Goal: Task Accomplishment & Management: Manage account settings

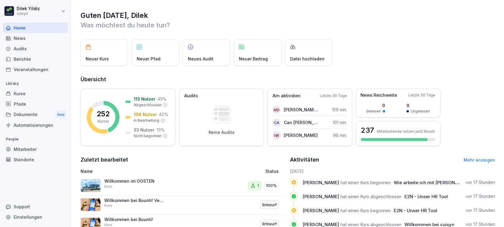
click at [25, 93] on div "Kurse" at bounding box center [35, 93] width 65 height 10
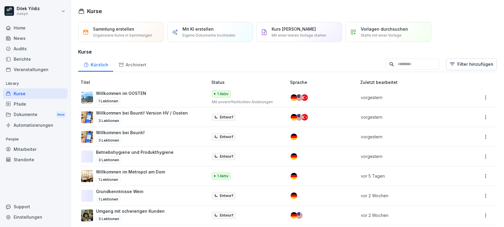
click at [396, 62] on input at bounding box center [413, 64] width 54 height 11
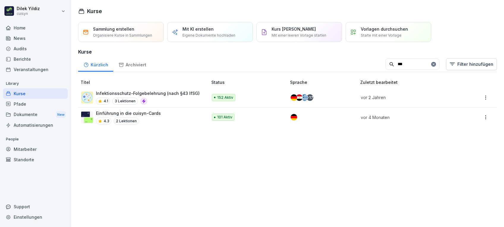
type input "***"
click at [174, 98] on div "4.1 3 Lektionen" at bounding box center [148, 101] width 104 height 7
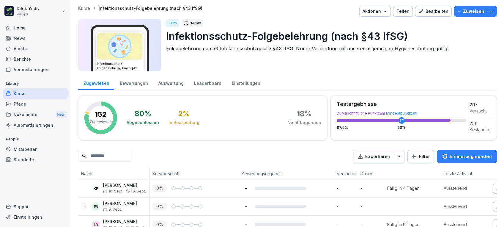
click at [120, 155] on input at bounding box center [105, 156] width 54 height 12
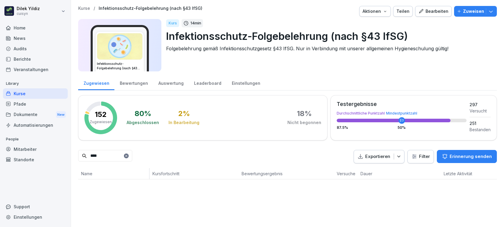
click at [118, 155] on input "****" at bounding box center [105, 156] width 54 height 12
type input "*"
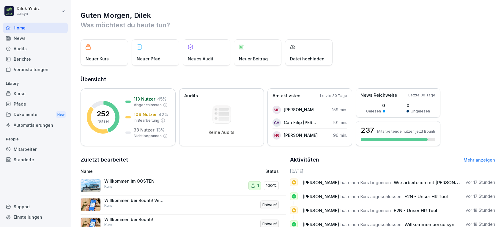
click at [26, 89] on div "Kurse" at bounding box center [35, 93] width 65 height 10
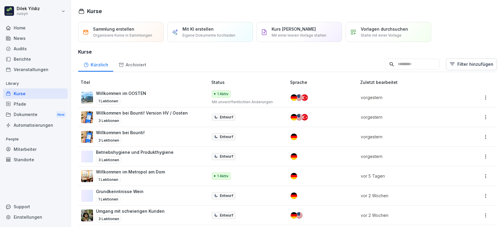
click at [32, 151] on div "Mitarbeiter" at bounding box center [35, 149] width 65 height 10
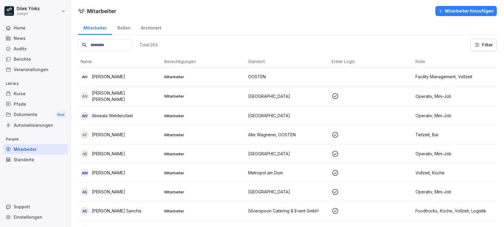
click at [127, 46] on input at bounding box center [105, 45] width 54 height 12
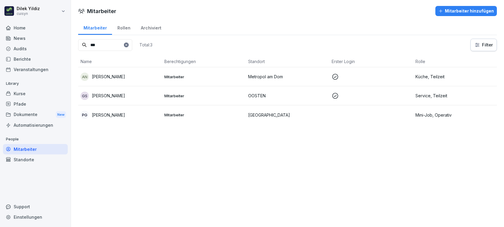
click at [139, 92] on div "GS Grete Seidl" at bounding box center [120, 96] width 79 height 8
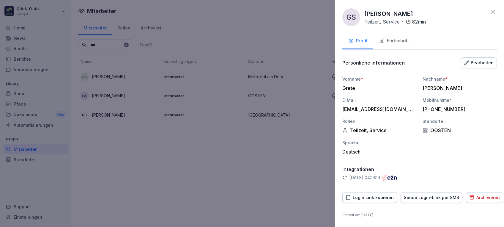
click at [395, 42] on div "Fortschritt" at bounding box center [394, 40] width 30 height 7
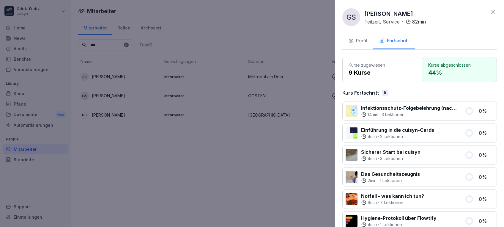
click at [285, 21] on div at bounding box center [252, 113] width 504 height 227
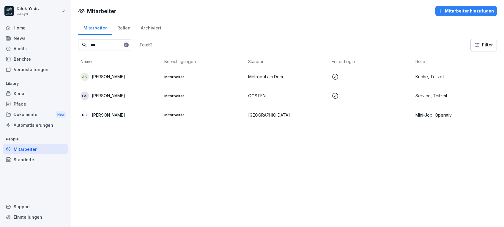
click at [106, 39] on div "*** Total: 3" at bounding box center [115, 45] width 74 height 12
click at [111, 46] on input "***" at bounding box center [105, 45] width 54 height 12
type input "*"
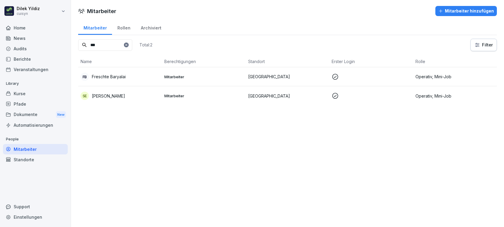
type input "***"
click at [125, 76] on p "Freschte Baryalai" at bounding box center [109, 76] width 34 height 6
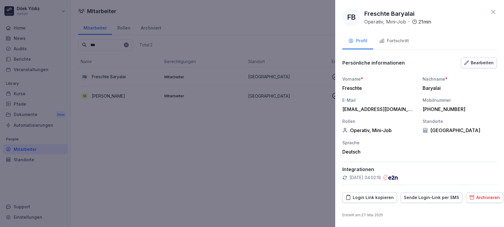
click at [397, 40] on div "Fortschritt" at bounding box center [394, 40] width 30 height 7
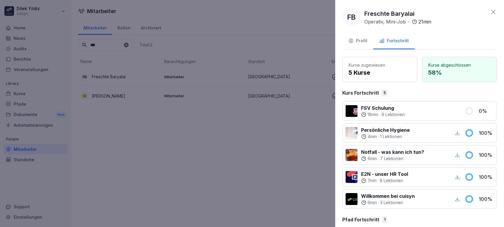
click at [292, 49] on div at bounding box center [252, 113] width 504 height 227
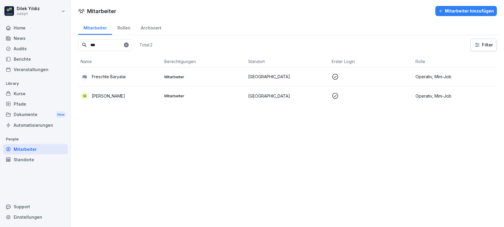
click at [16, 94] on div "Kurse" at bounding box center [35, 93] width 65 height 10
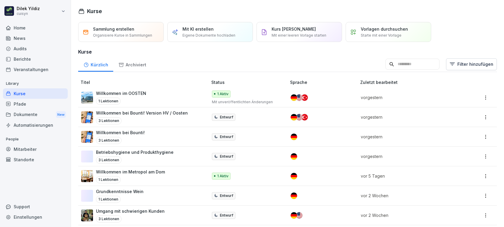
scroll to position [480, 0]
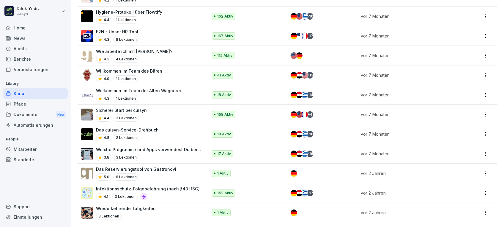
click at [158, 193] on div "4.1 3 Lektionen" at bounding box center [148, 196] width 104 height 7
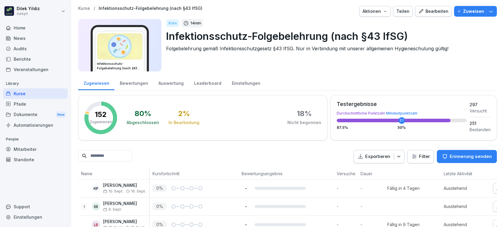
click at [462, 14] on button "Zuweisen" at bounding box center [475, 11] width 43 height 11
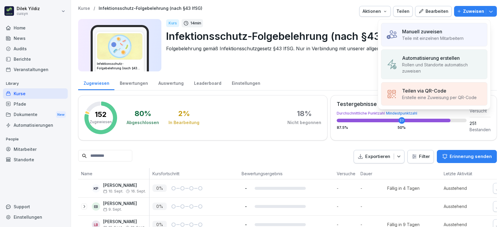
click at [410, 34] on p "Manuell zuweisen" at bounding box center [422, 31] width 40 height 7
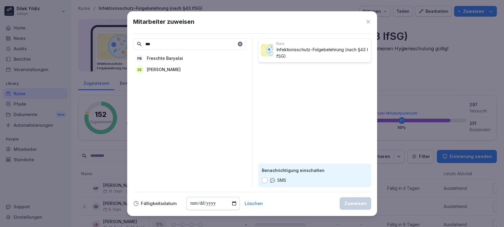
type input "***"
click at [205, 56] on div "FB Freschte Baryalai" at bounding box center [189, 58] width 113 height 11
click at [231, 205] on input "date" at bounding box center [213, 203] width 54 height 13
type input "**********"
click at [265, 179] on button "button" at bounding box center [264, 180] width 5 height 5
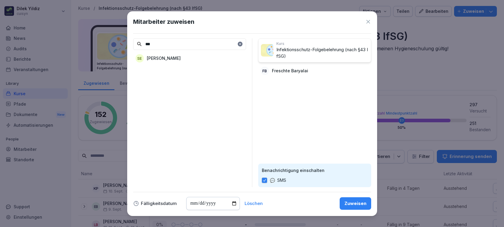
click at [354, 202] on div "Zuweisen" at bounding box center [356, 203] width 22 height 7
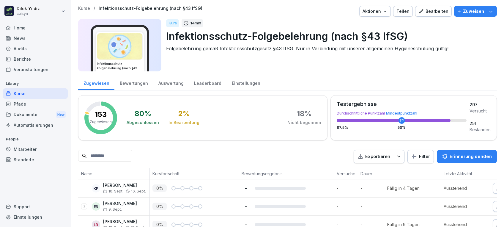
click at [464, 13] on p "Zuweisen" at bounding box center [473, 11] width 21 height 7
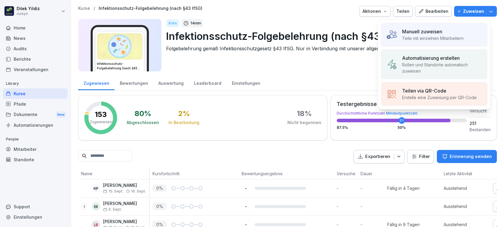
click at [446, 36] on p "Teile mit einzelnen Mitarbeitern" at bounding box center [433, 38] width 62 height 6
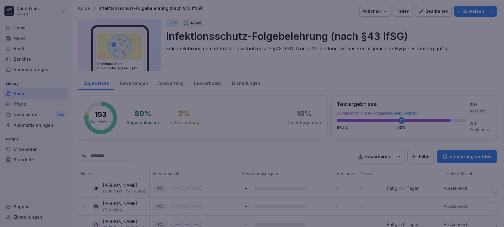
click at [446, 36] on div at bounding box center [252, 113] width 504 height 227
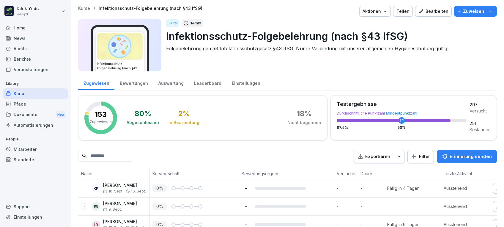
click at [22, 145] on div "Mitarbeiter" at bounding box center [35, 149] width 65 height 10
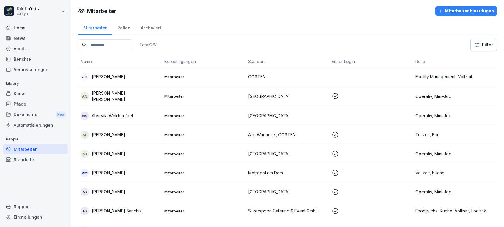
click at [93, 45] on input at bounding box center [105, 45] width 54 height 12
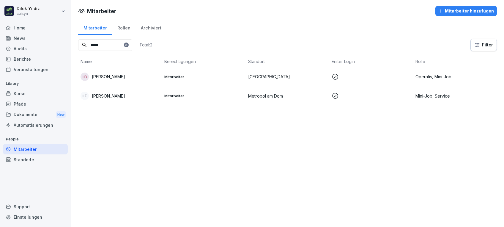
type input "****"
click at [100, 71] on td "LB Lisa Breu" at bounding box center [120, 76] width 84 height 19
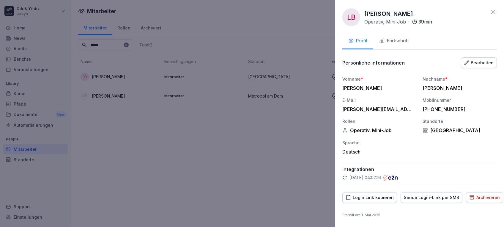
click at [401, 39] on div "Fortschritt" at bounding box center [394, 40] width 30 height 7
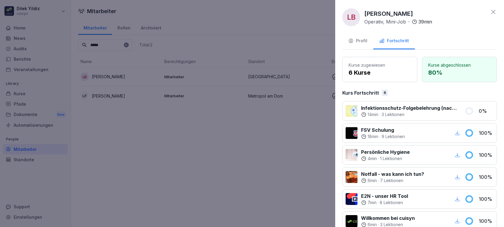
click at [273, 156] on div at bounding box center [252, 113] width 504 height 227
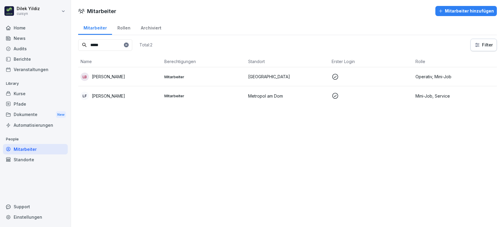
click at [34, 92] on div "Kurse" at bounding box center [35, 93] width 65 height 10
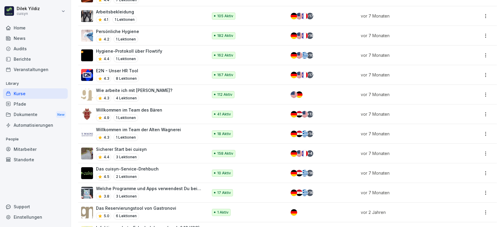
scroll to position [480, 0]
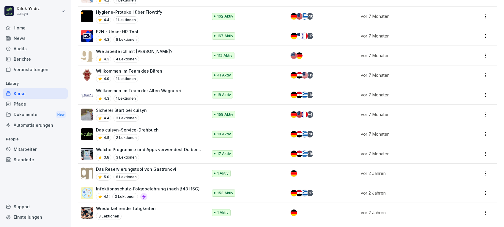
click at [178, 193] on div "4.1 3 Lektionen" at bounding box center [148, 196] width 104 height 7
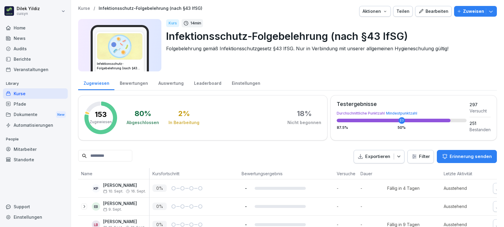
click at [418, 157] on html "Dilek Yildiz cuisyn Home News Audits Berichte Veranstaltungen Library Kurse Pfa…" at bounding box center [252, 113] width 504 height 227
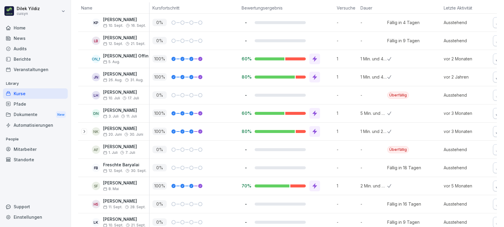
scroll to position [31, 0]
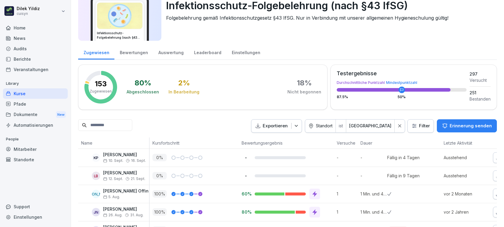
click at [124, 127] on input at bounding box center [105, 125] width 54 height 12
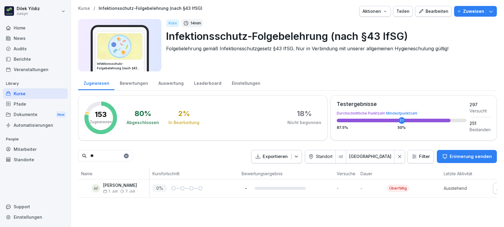
type input "*"
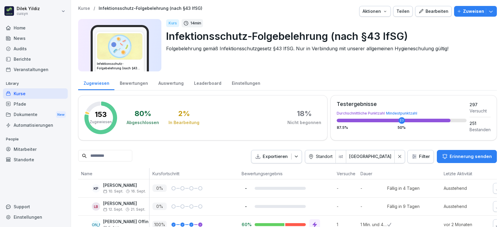
click at [44, 91] on div "Kurse" at bounding box center [35, 93] width 65 height 10
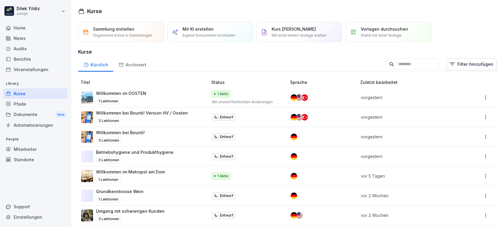
click at [28, 151] on div "Mitarbeiter" at bounding box center [35, 149] width 65 height 10
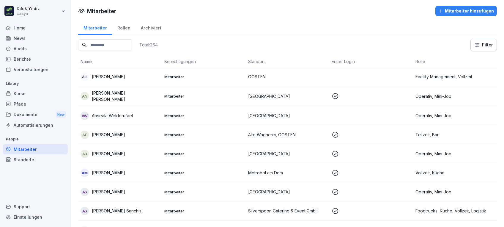
click at [117, 43] on input at bounding box center [105, 45] width 54 height 12
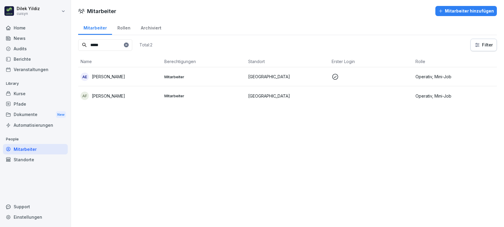
type input "*****"
click at [114, 74] on p "[PERSON_NAME]" at bounding box center [108, 76] width 33 height 6
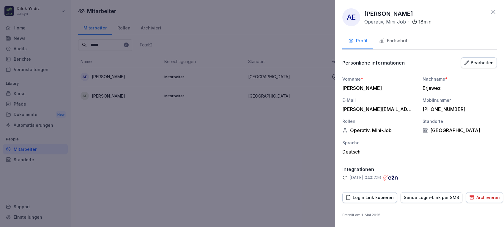
click at [397, 42] on div "Fortschritt" at bounding box center [394, 40] width 30 height 7
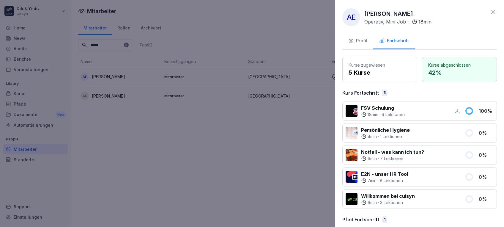
click at [279, 145] on div at bounding box center [252, 113] width 504 height 227
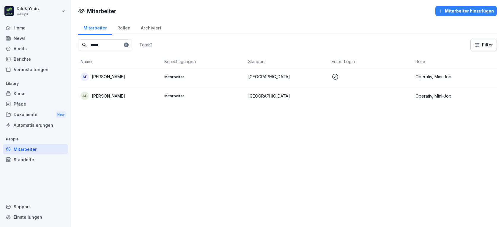
click at [28, 91] on div "Kurse" at bounding box center [35, 93] width 65 height 10
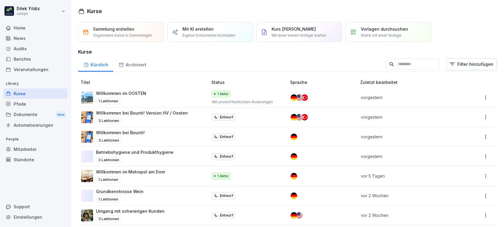
click at [397, 62] on input at bounding box center [413, 64] width 54 height 11
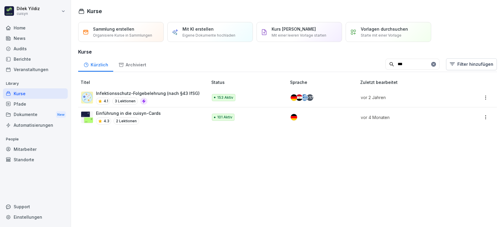
type input "***"
click at [162, 95] on p "Infektionsschutz-Folgebelehrung (nach §43 IfSG)" at bounding box center [148, 93] width 104 height 6
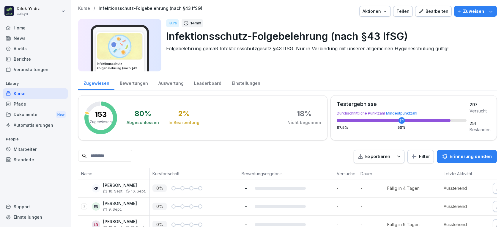
click at [466, 11] on p "Zuweisen" at bounding box center [473, 11] width 21 height 7
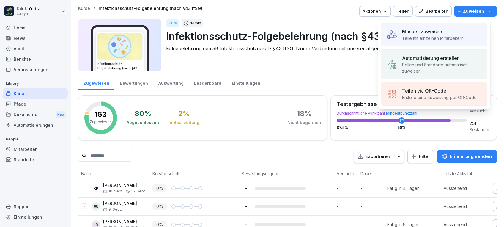
click at [426, 33] on p "Manuell zuweisen" at bounding box center [422, 31] width 40 height 7
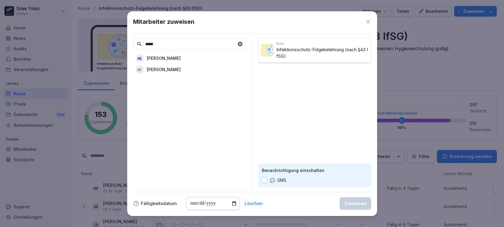
type input "*****"
click at [207, 56] on div "AE Anita Erjawez" at bounding box center [189, 58] width 113 height 11
click at [263, 179] on button "button" at bounding box center [264, 180] width 5 height 5
click at [348, 205] on div "Zuweisen" at bounding box center [356, 203] width 22 height 7
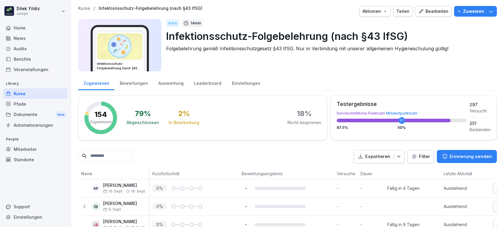
click at [469, 10] on p "Zuweisen" at bounding box center [473, 11] width 21 height 7
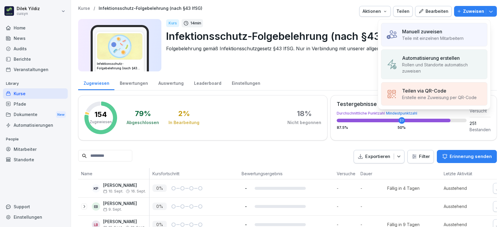
click at [438, 26] on div "Manuell zuweisen Teile mit einzelnen Mitarbeitern" at bounding box center [434, 34] width 106 height 23
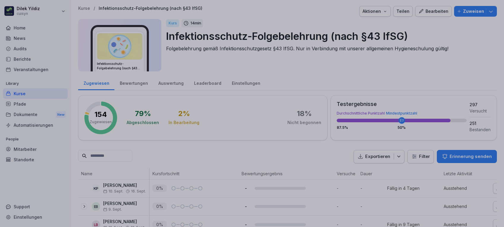
click at [431, 52] on div at bounding box center [252, 113] width 504 height 227
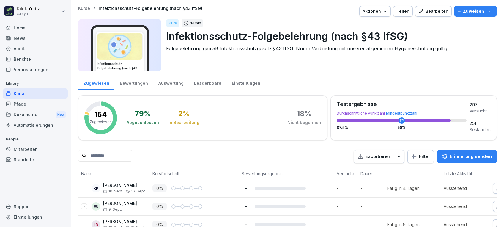
click at [32, 151] on div "Mitarbeiter" at bounding box center [35, 149] width 65 height 10
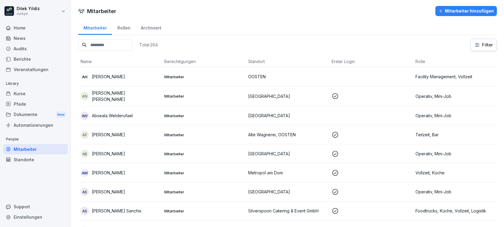
click at [113, 44] on input at bounding box center [105, 45] width 54 height 12
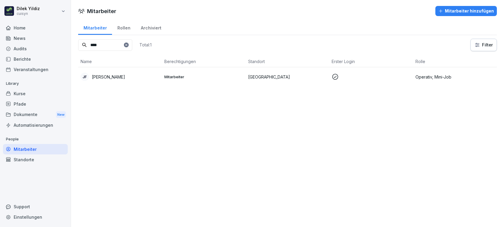
type input "****"
click at [105, 73] on div "JF Jens Fehl" at bounding box center [120, 77] width 79 height 8
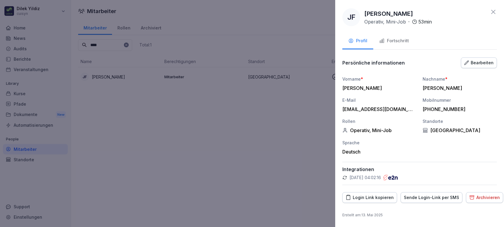
click at [405, 39] on div "Fortschritt" at bounding box center [394, 40] width 30 height 7
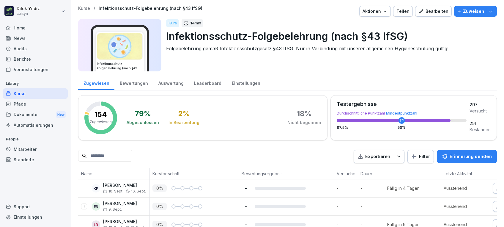
click at [474, 14] on p "Zuweisen" at bounding box center [473, 11] width 21 height 7
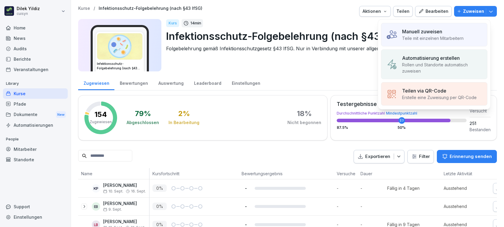
click at [432, 35] on p "Teile mit einzelnen Mitarbeitern" at bounding box center [433, 38] width 62 height 6
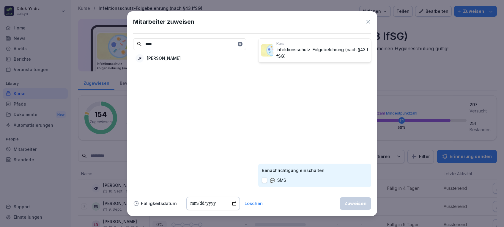
type input "****"
click at [191, 54] on div "[PERSON_NAME]" at bounding box center [189, 58] width 113 height 11
click at [266, 180] on button "button" at bounding box center [264, 180] width 5 height 5
click at [352, 202] on div "Zuweisen" at bounding box center [356, 203] width 22 height 7
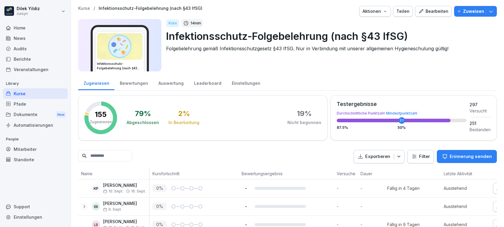
click at [28, 148] on div "Mitarbeiter" at bounding box center [35, 149] width 65 height 10
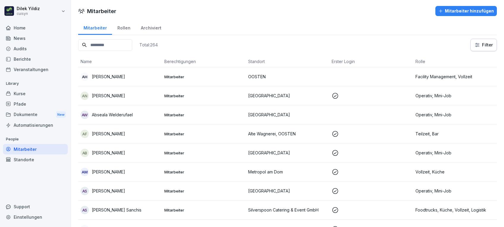
click at [110, 46] on input at bounding box center [105, 45] width 54 height 12
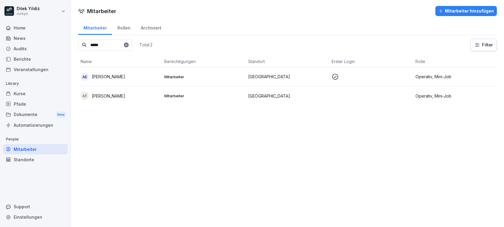
type input "*****"
click at [105, 97] on p "[PERSON_NAME]" at bounding box center [108, 96] width 33 height 6
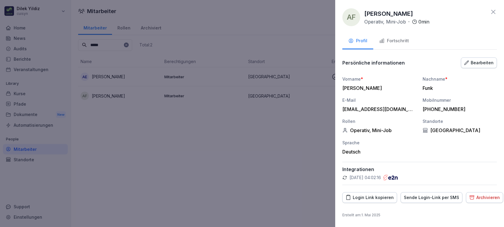
click at [395, 38] on div "Fortschritt" at bounding box center [394, 40] width 30 height 7
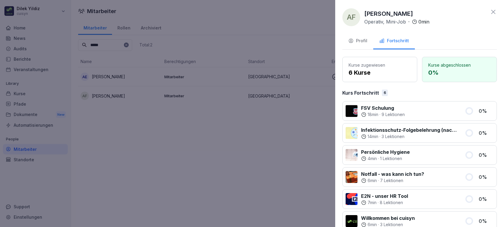
click at [290, 154] on div at bounding box center [252, 113] width 504 height 227
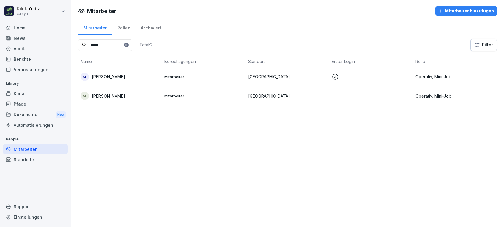
click at [120, 96] on div "AF [PERSON_NAME]" at bounding box center [120, 96] width 79 height 8
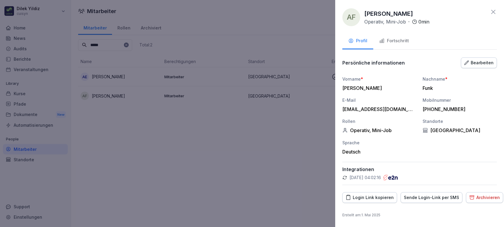
click at [395, 41] on div "Fortschritt" at bounding box center [394, 40] width 30 height 7
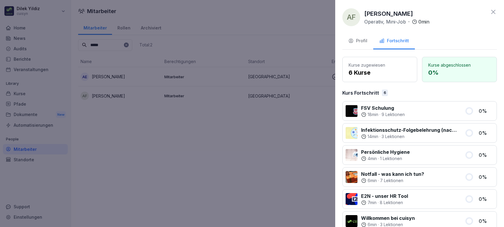
scroll to position [50, 0]
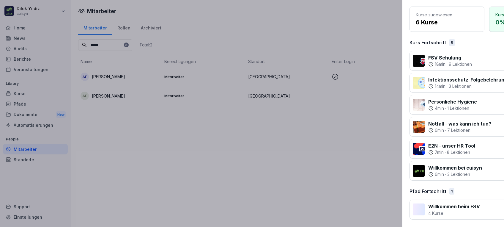
click at [40, 90] on div at bounding box center [252, 113] width 504 height 227
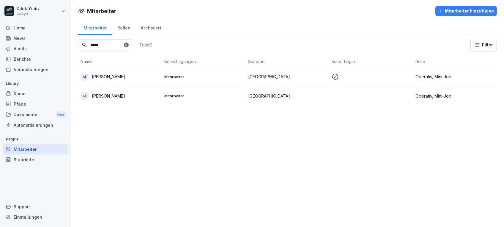
click at [27, 90] on div "Kurse" at bounding box center [35, 93] width 65 height 10
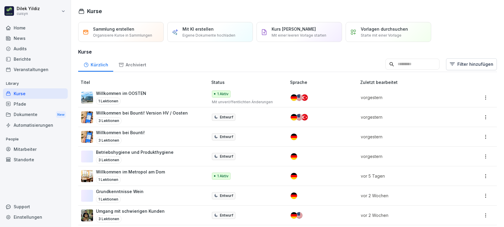
click at [392, 62] on input at bounding box center [413, 64] width 54 height 11
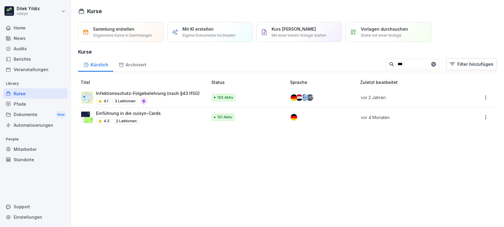
type input "***"
click at [165, 99] on div "4.1 3 Lektionen" at bounding box center [148, 101] width 104 height 7
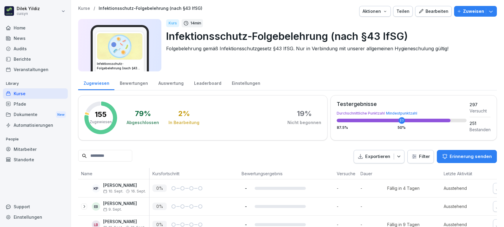
click at [466, 157] on p "Erinnerung senden" at bounding box center [471, 156] width 42 height 7
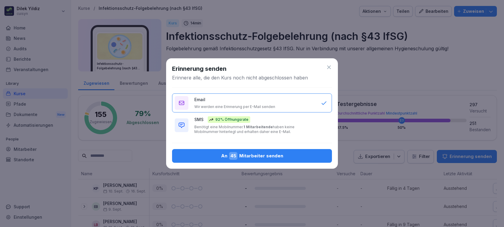
click at [267, 127] on b "1 Mitarbeitende" at bounding box center [258, 127] width 29 height 4
click at [301, 158] on div "An 45 Mitarbeiter senden" at bounding box center [252, 156] width 150 height 8
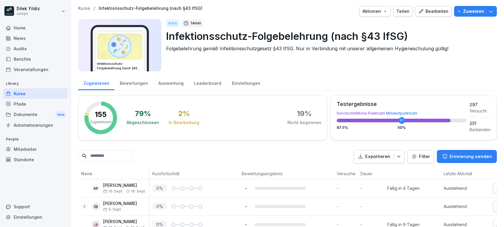
click at [32, 150] on div "Mitarbeiter" at bounding box center [35, 149] width 65 height 10
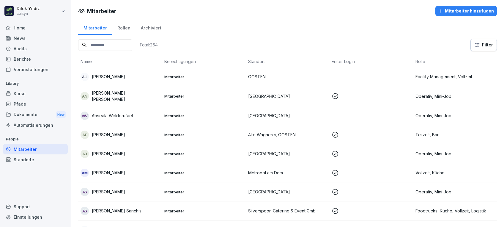
click at [107, 47] on input at bounding box center [105, 45] width 54 height 12
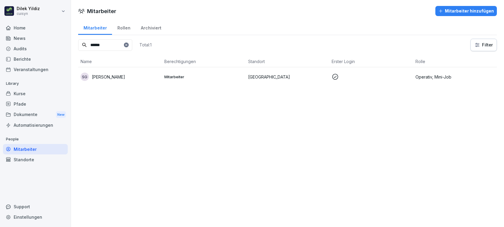
type input "******"
click at [123, 77] on div "SG [PERSON_NAME]" at bounding box center [120, 77] width 79 height 8
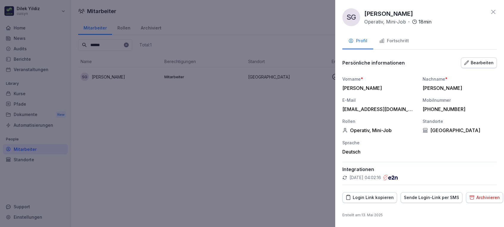
click at [390, 36] on button "Fortschritt" at bounding box center [394, 41] width 42 height 16
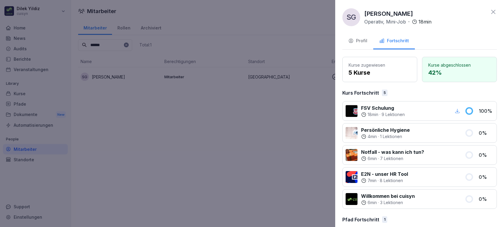
click at [251, 134] on div at bounding box center [252, 113] width 504 height 227
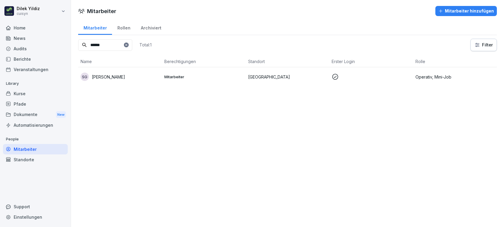
click at [32, 92] on div "Kurse" at bounding box center [35, 93] width 65 height 10
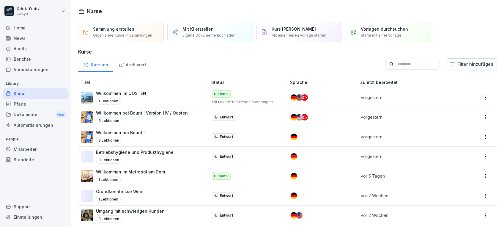
click at [404, 65] on input at bounding box center [413, 64] width 54 height 11
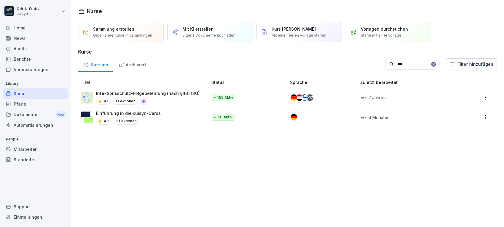
type input "***"
click at [167, 92] on p "Infektionsschutz-Folgebelehrung (nach §43 IfSG)" at bounding box center [148, 93] width 104 height 6
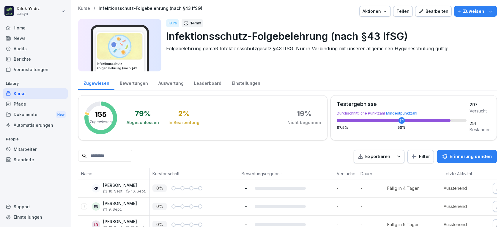
click at [466, 11] on p "Zuweisen" at bounding box center [473, 11] width 21 height 7
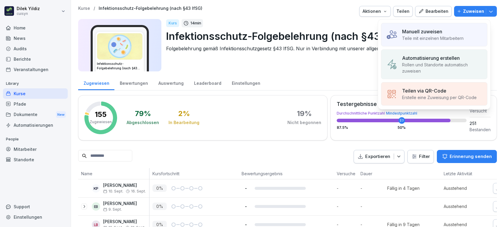
click at [430, 29] on p "Manuell zuweisen" at bounding box center [422, 31] width 40 height 7
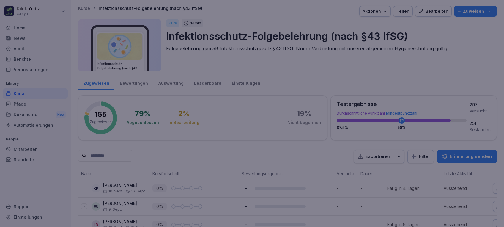
click at [430, 29] on div at bounding box center [252, 113] width 504 height 227
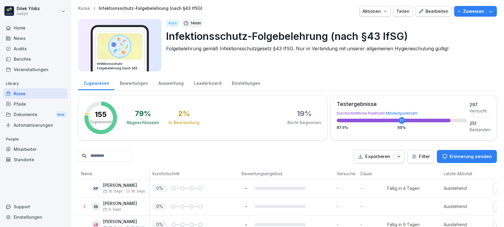
click at [430, 29] on p "Infektionsschutz-Folgebelehrung (nach §43 IfSG)" at bounding box center [329, 36] width 326 height 15
drag, startPoint x: 470, startPoint y: 15, endPoint x: 471, endPoint y: 19, distance: 4.8
click at [471, 19] on div "Kurs 14 min" at bounding box center [329, 23] width 326 height 8
click at [465, 10] on p "Zuweisen" at bounding box center [473, 11] width 21 height 7
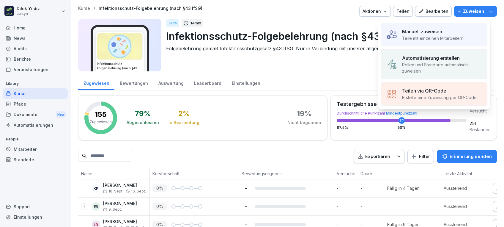
click at [434, 31] on p "Manuell zuweisen" at bounding box center [422, 31] width 40 height 7
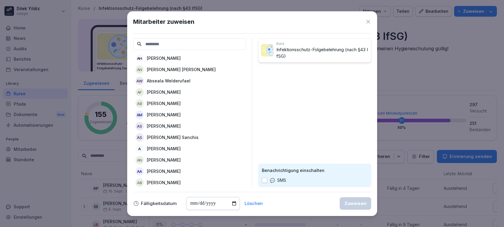
click at [199, 45] on input at bounding box center [189, 44] width 113 height 12
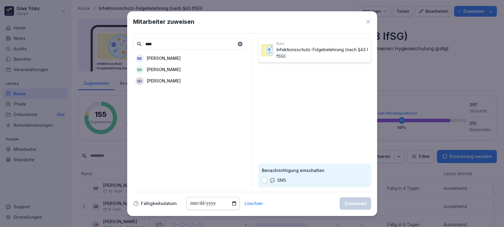
type input "****"
click at [179, 79] on div "SG Samira Golla" at bounding box center [189, 81] width 113 height 11
click at [261, 183] on div "Benachrichtigung einschalten SMS" at bounding box center [314, 175] width 113 height 23
click at [266, 180] on button "button" at bounding box center [264, 180] width 5 height 5
click at [351, 203] on div "Zuweisen" at bounding box center [356, 203] width 22 height 7
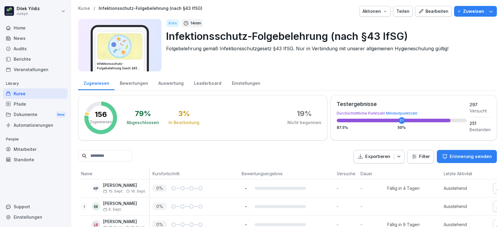
click at [26, 149] on div "Mitarbeiter" at bounding box center [35, 149] width 65 height 10
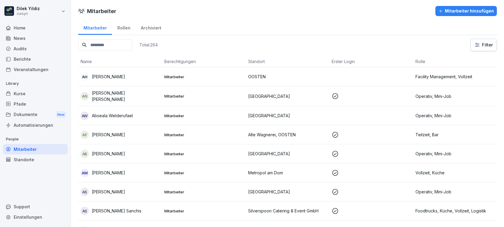
click at [132, 42] on input at bounding box center [105, 45] width 54 height 12
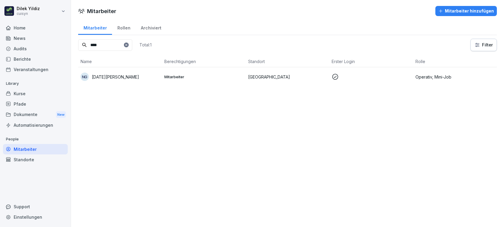
type input "****"
click at [107, 75] on p "[DATE][PERSON_NAME]" at bounding box center [115, 77] width 47 height 6
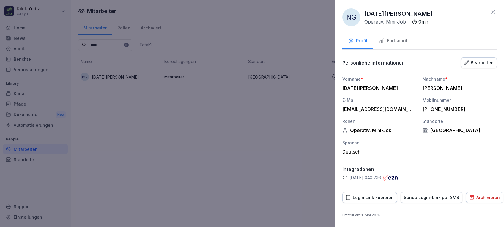
click at [399, 41] on div "Fortschritt" at bounding box center [394, 40] width 30 height 7
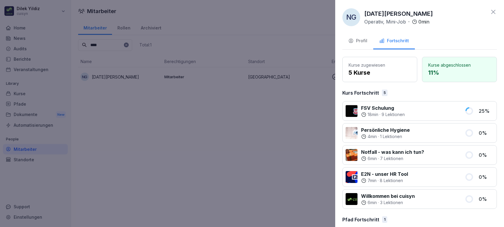
click at [161, 141] on div at bounding box center [252, 113] width 504 height 227
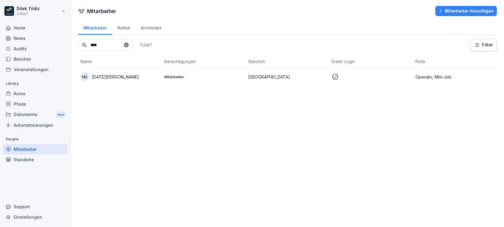
click at [32, 145] on div "Mitarbeiter" at bounding box center [35, 149] width 65 height 10
click at [25, 95] on div "Kurse" at bounding box center [35, 93] width 65 height 10
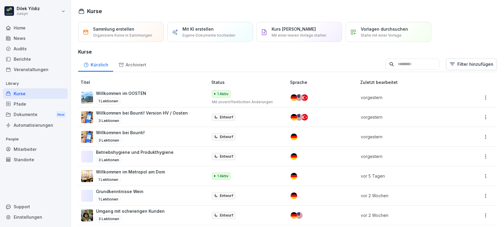
click at [409, 63] on input at bounding box center [413, 64] width 54 height 11
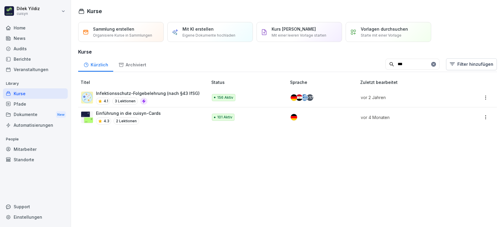
type input "***"
click at [157, 92] on p "Infektionsschutz-Folgebelehrung (nach §43 IfSG)" at bounding box center [148, 93] width 104 height 6
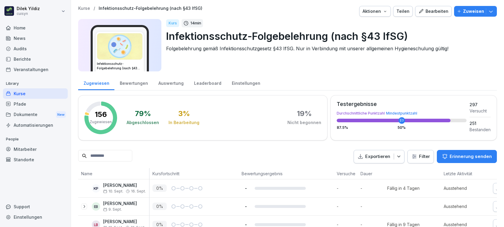
click at [467, 9] on p "Zuweisen" at bounding box center [473, 11] width 21 height 7
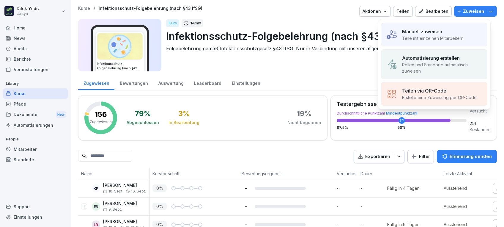
click at [430, 30] on p "Manuell zuweisen" at bounding box center [422, 31] width 40 height 7
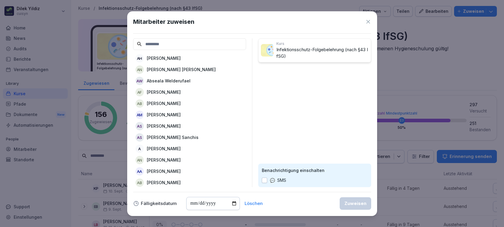
click at [197, 45] on input at bounding box center [189, 44] width 113 height 12
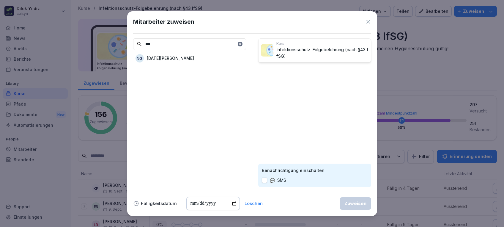
type input "***"
click at [207, 56] on div "[PERSON_NAME][DATE] [PERSON_NAME]" at bounding box center [189, 58] width 113 height 11
click at [367, 21] on icon at bounding box center [368, 22] width 6 height 6
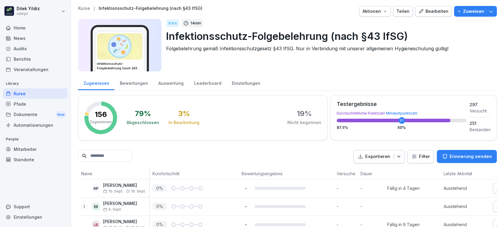
click at [112, 156] on input at bounding box center [105, 156] width 54 height 12
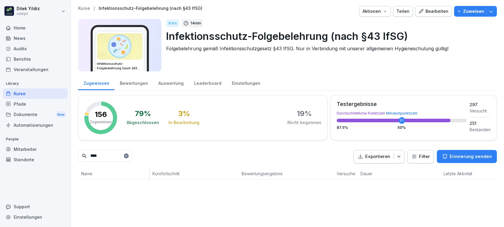
type input "****"
click at [463, 12] on p "Zuweisen" at bounding box center [473, 11] width 21 height 7
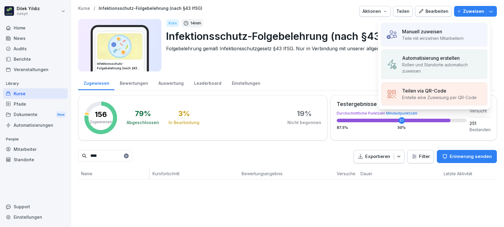
click at [444, 34] on div "Manuell zuweisen" at bounding box center [433, 31] width 62 height 7
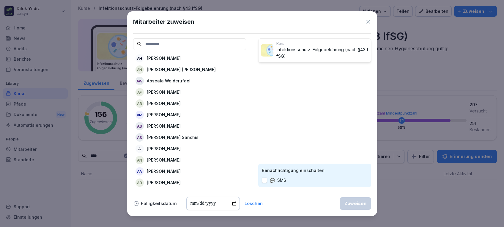
click at [219, 48] on input at bounding box center [189, 44] width 113 height 12
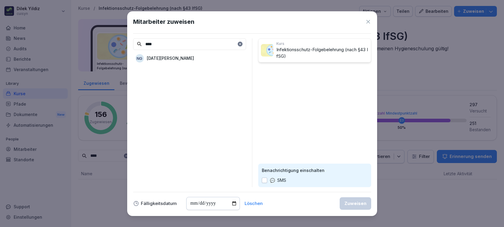
type input "****"
click at [188, 60] on p "[DATE][PERSON_NAME]" at bounding box center [170, 58] width 47 height 6
click at [265, 178] on button "button" at bounding box center [264, 180] width 5 height 5
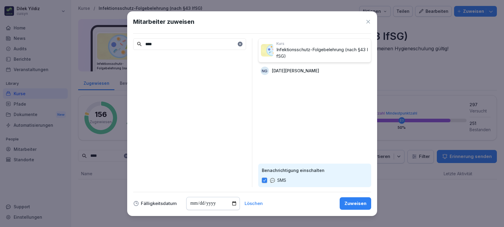
click at [360, 200] on div "Zuweisen" at bounding box center [356, 203] width 22 height 7
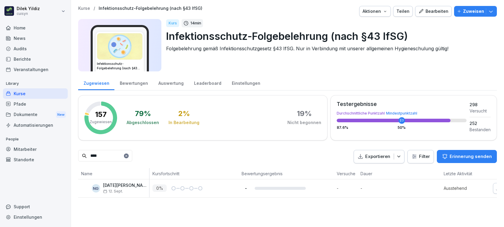
click at [31, 147] on div "Mitarbeiter" at bounding box center [35, 149] width 65 height 10
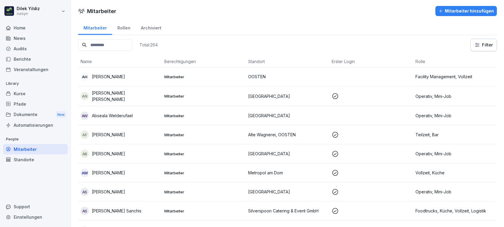
click at [101, 43] on input at bounding box center [105, 45] width 54 height 12
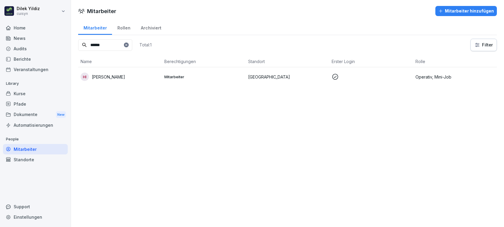
type input "******"
click at [114, 78] on p "[PERSON_NAME]" at bounding box center [108, 77] width 33 height 6
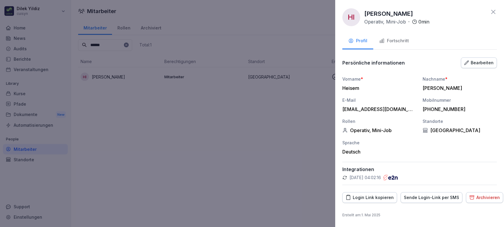
click at [394, 45] on button "Fortschritt" at bounding box center [394, 41] width 42 height 16
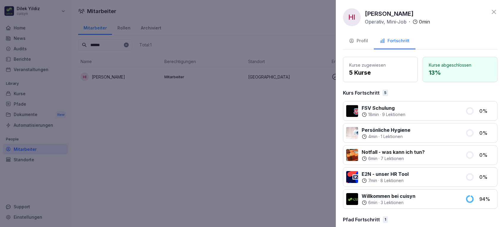
click at [246, 113] on div at bounding box center [252, 113] width 504 height 227
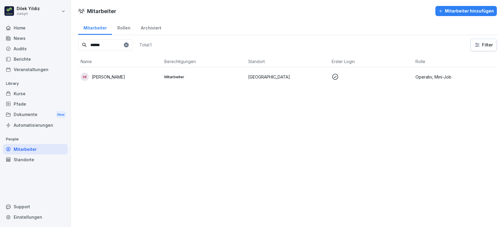
click at [38, 92] on div "Kurse" at bounding box center [35, 93] width 65 height 10
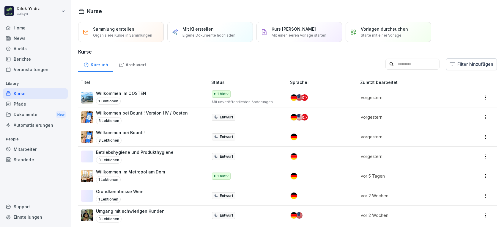
click at [49, 147] on div "Mitarbeiter" at bounding box center [35, 149] width 65 height 10
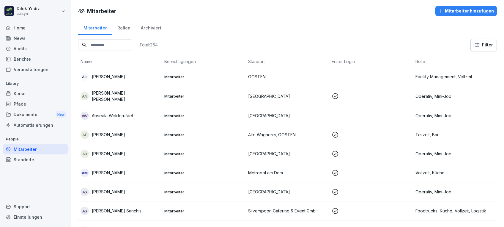
click at [42, 90] on div "Kurse" at bounding box center [35, 93] width 65 height 10
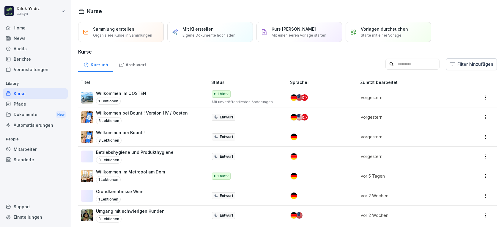
click at [406, 67] on input at bounding box center [413, 64] width 54 height 11
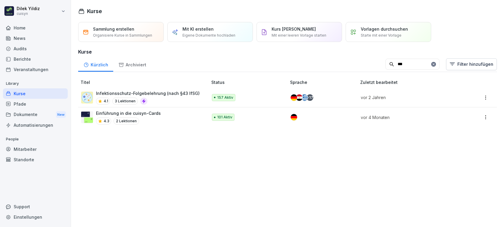
type input "***"
click at [181, 90] on p "Infektionsschutz-Folgebelehrung (nach §43 IfSG)" at bounding box center [148, 93] width 104 height 6
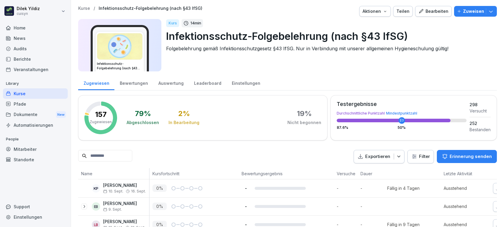
click at [463, 12] on p "Zuweisen" at bounding box center [473, 11] width 21 height 7
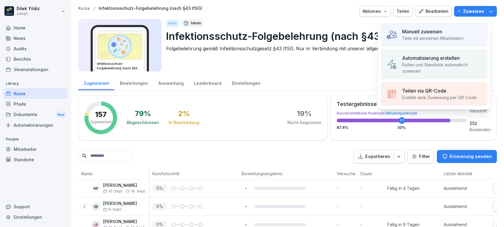
click at [422, 33] on p "Manuell zuweisen" at bounding box center [422, 31] width 40 height 7
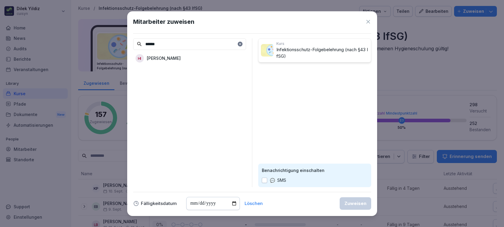
type input "******"
click at [201, 57] on div "HI Heisem Ibrahim" at bounding box center [189, 58] width 113 height 11
click at [264, 178] on button "button" at bounding box center [264, 180] width 5 height 5
click at [355, 203] on div "Zuweisen" at bounding box center [356, 203] width 22 height 7
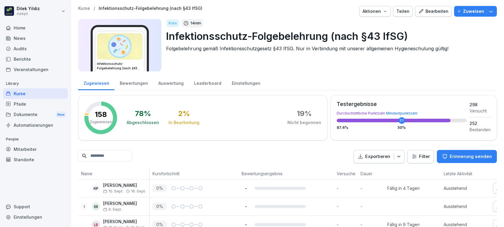
click at [30, 143] on p "People" at bounding box center [35, 139] width 65 height 10
click at [31, 146] on div "Mitarbeiter" at bounding box center [35, 149] width 65 height 10
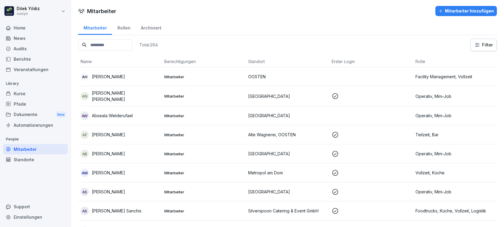
click at [122, 45] on input at bounding box center [105, 45] width 54 height 12
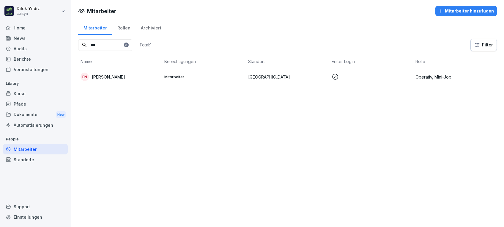
type input "***"
click at [120, 78] on div "EN [PERSON_NAME]" at bounding box center [120, 77] width 79 height 8
click at [92, 78] on p "[PERSON_NAME]" at bounding box center [108, 77] width 33 height 6
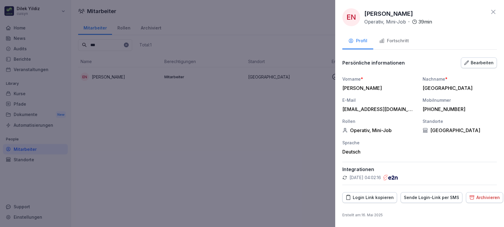
click at [392, 47] on button "Fortschritt" at bounding box center [394, 41] width 42 height 16
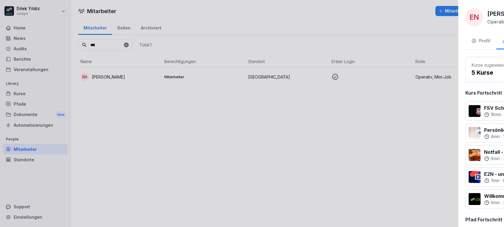
click at [54, 39] on div at bounding box center [252, 113] width 504 height 227
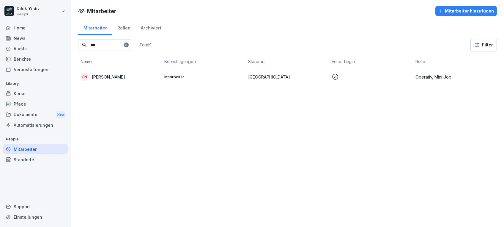
click at [39, 92] on div "Kurse" at bounding box center [35, 93] width 65 height 10
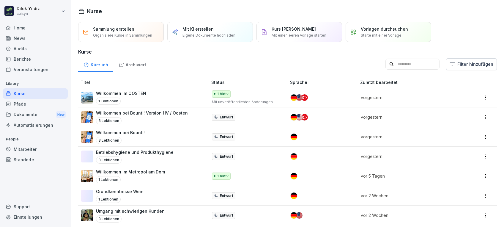
click at [408, 60] on input at bounding box center [413, 64] width 54 height 11
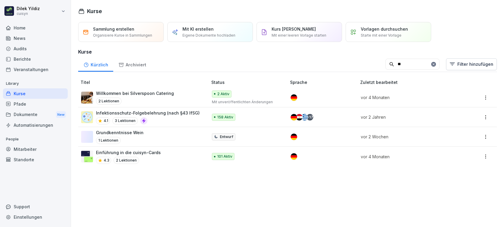
type input "**"
click at [145, 116] on p "Infektionsschutz-Folgebelehrung (nach §43 IfSG)" at bounding box center [148, 113] width 104 height 6
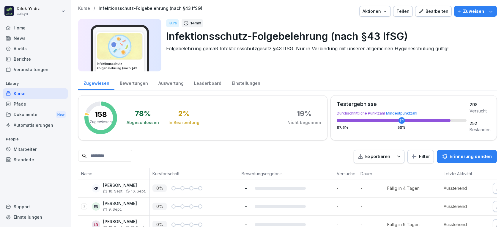
click at [465, 13] on p "Zuweisen" at bounding box center [473, 11] width 21 height 7
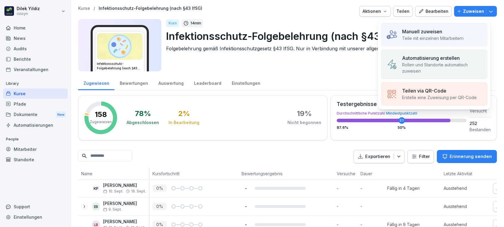
click at [431, 28] on p "Manuell zuweisen" at bounding box center [422, 31] width 40 height 7
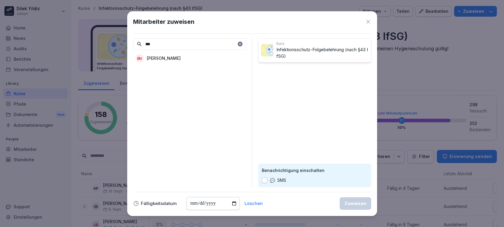
type input "***"
click at [216, 59] on div "EN [PERSON_NAME]" at bounding box center [189, 58] width 113 height 11
click at [266, 180] on button "button" at bounding box center [264, 180] width 5 height 5
click at [348, 203] on div "Zuweisen" at bounding box center [356, 203] width 22 height 7
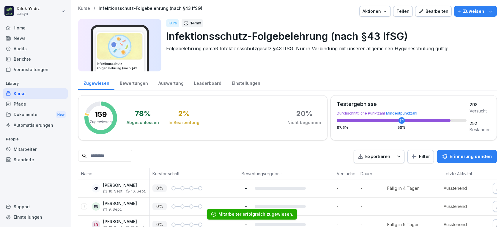
click at [29, 149] on div "Mitarbeiter" at bounding box center [35, 149] width 65 height 10
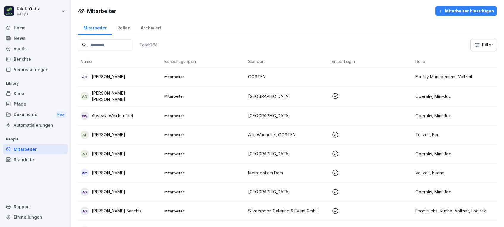
click at [120, 40] on input at bounding box center [105, 45] width 54 height 12
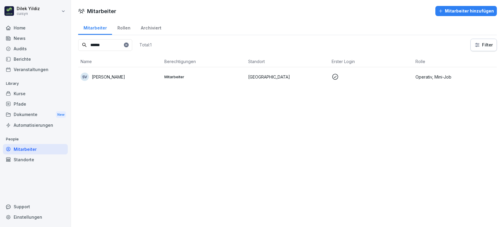
type input "******"
click at [113, 73] on div "SV [PERSON_NAME]" at bounding box center [120, 77] width 79 height 8
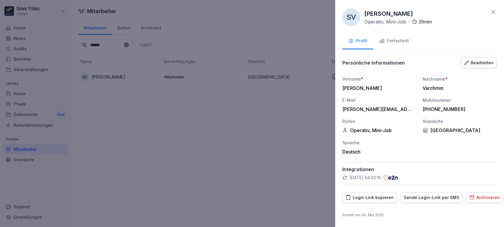
click at [398, 37] on button "Fortschritt" at bounding box center [394, 41] width 42 height 16
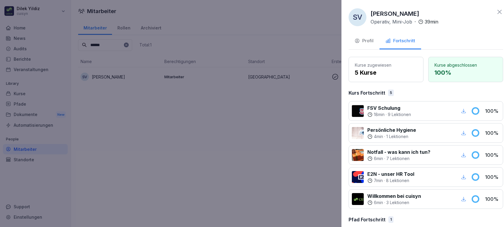
click at [258, 128] on div at bounding box center [252, 113] width 504 height 227
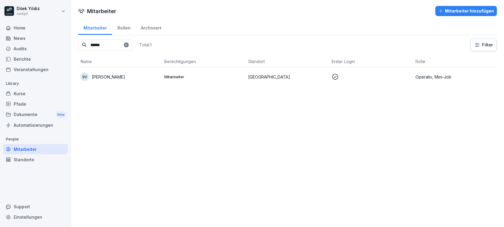
click at [32, 95] on div "Kurse" at bounding box center [35, 93] width 65 height 10
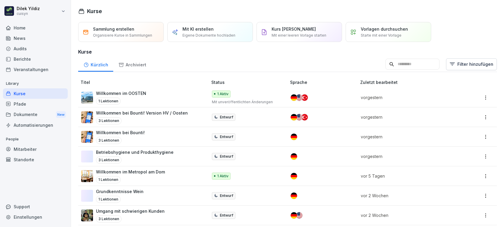
click at [410, 61] on input at bounding box center [413, 64] width 54 height 11
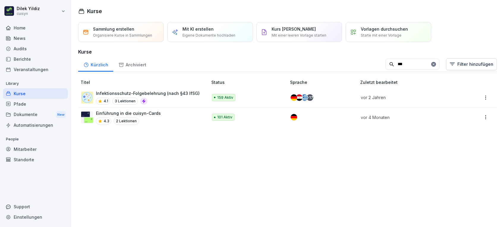
type input "***"
click at [157, 95] on p "Infektionsschutz-Folgebelehrung (nach §43 IfSG)" at bounding box center [148, 93] width 104 height 6
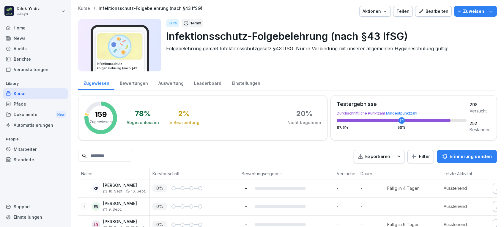
click at [467, 10] on p "Zuweisen" at bounding box center [473, 11] width 21 height 7
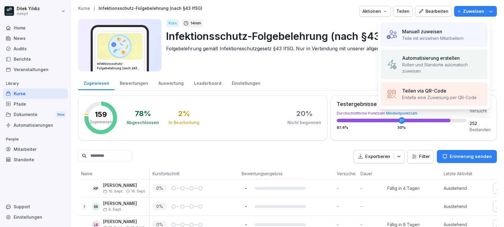
click at [420, 34] on p "Manuell zuweisen" at bounding box center [422, 31] width 40 height 7
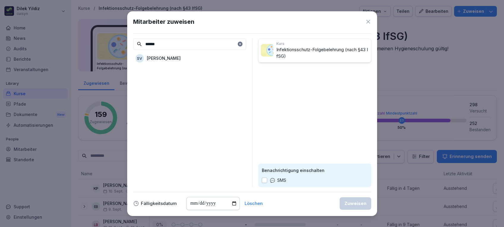
type input "******"
click at [196, 58] on div "SV [PERSON_NAME]" at bounding box center [189, 58] width 113 height 11
click at [263, 181] on button "button" at bounding box center [264, 180] width 5 height 5
click at [349, 202] on div "Zuweisen" at bounding box center [356, 203] width 22 height 7
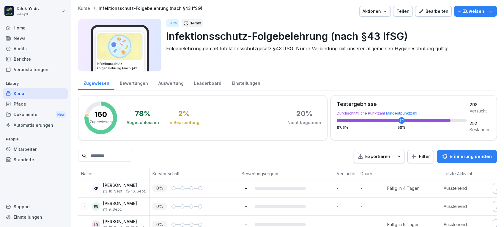
click at [463, 14] on p "Zuweisen" at bounding box center [473, 11] width 21 height 7
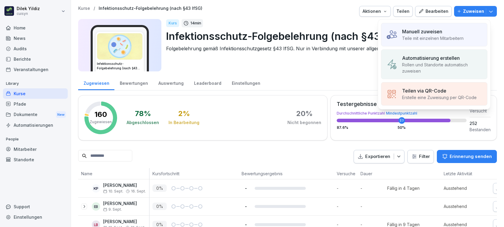
click at [417, 31] on p "Manuell zuweisen" at bounding box center [422, 31] width 40 height 7
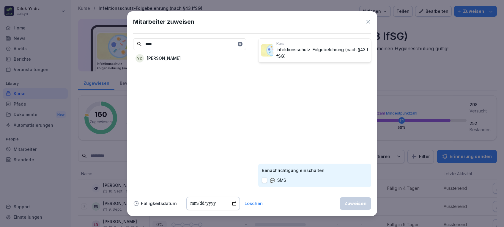
type input "****"
click at [172, 57] on div "YZ [PERSON_NAME]" at bounding box center [189, 58] width 113 height 11
click at [266, 180] on button "button" at bounding box center [264, 180] width 5 height 5
click at [356, 204] on div "Zuweisen" at bounding box center [356, 203] width 22 height 7
